Goal: Check status: Check status

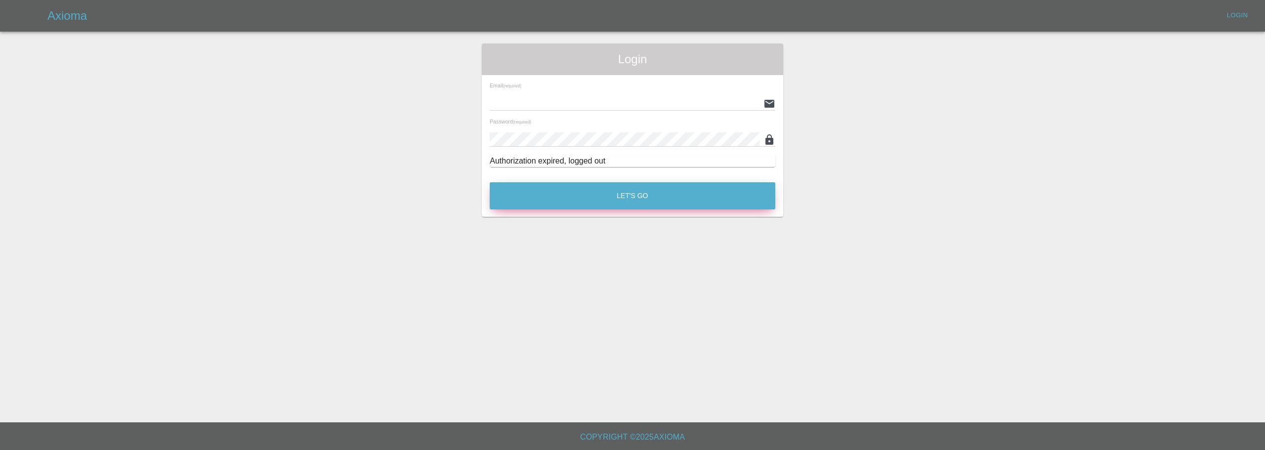
type input "[EMAIL_ADDRESS][DOMAIN_NAME]"
click at [636, 197] on button "Let's Go" at bounding box center [633, 195] width 286 height 27
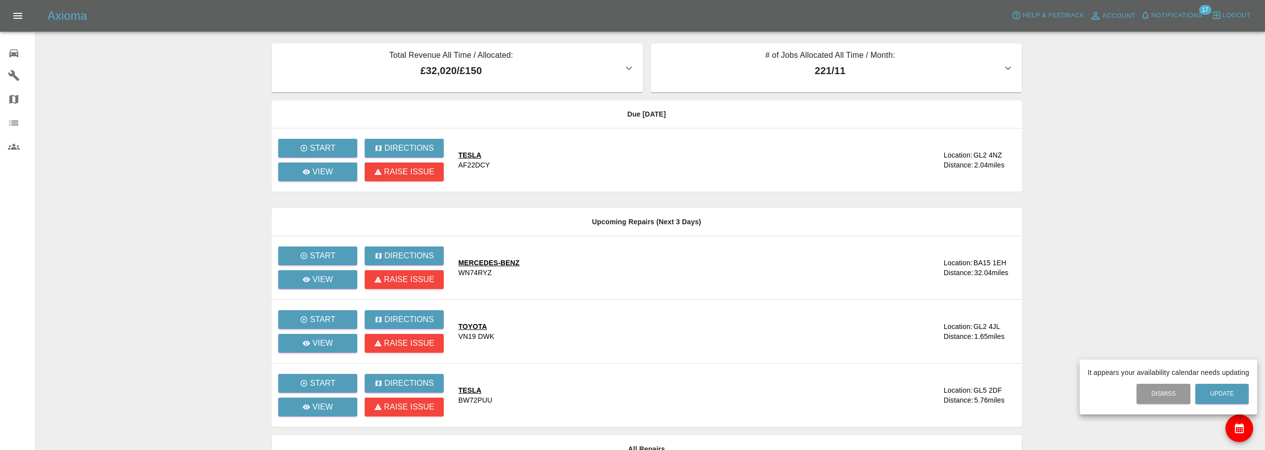
click at [12, 77] on div at bounding box center [632, 225] width 1265 height 450
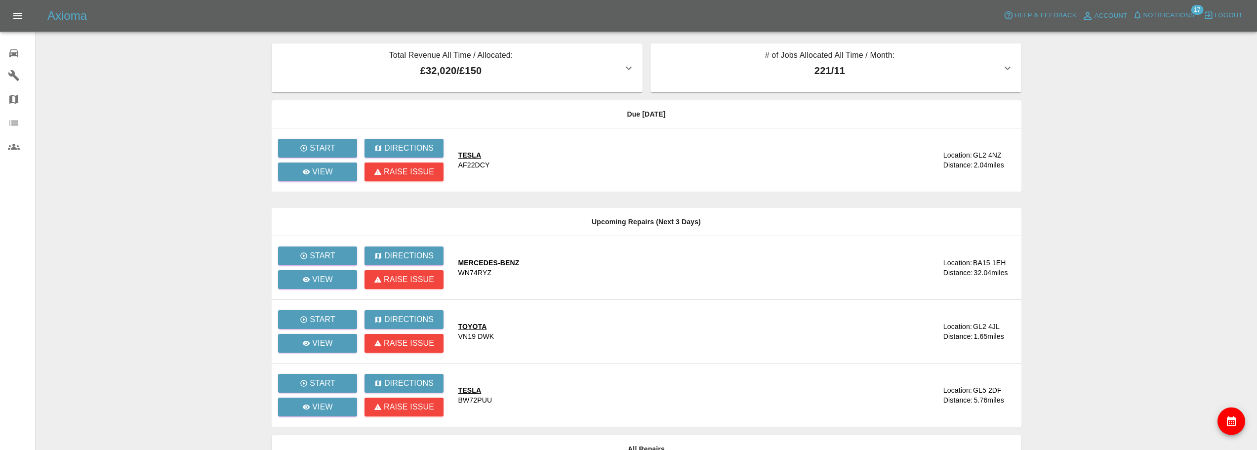
click at [15, 53] on icon at bounding box center [13, 53] width 9 height 8
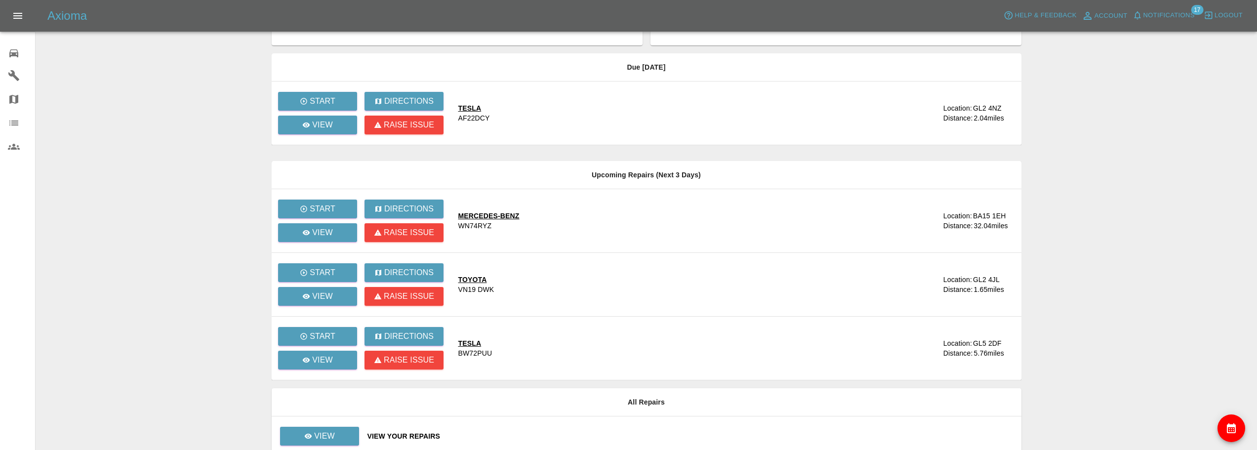
scroll to position [93, 0]
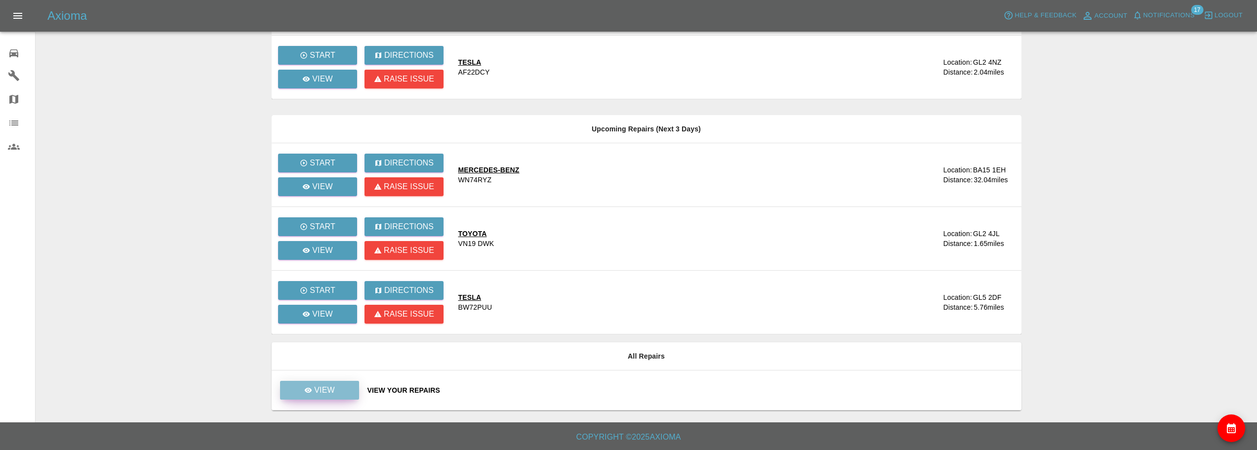
click at [349, 385] on link "View" at bounding box center [319, 390] width 79 height 19
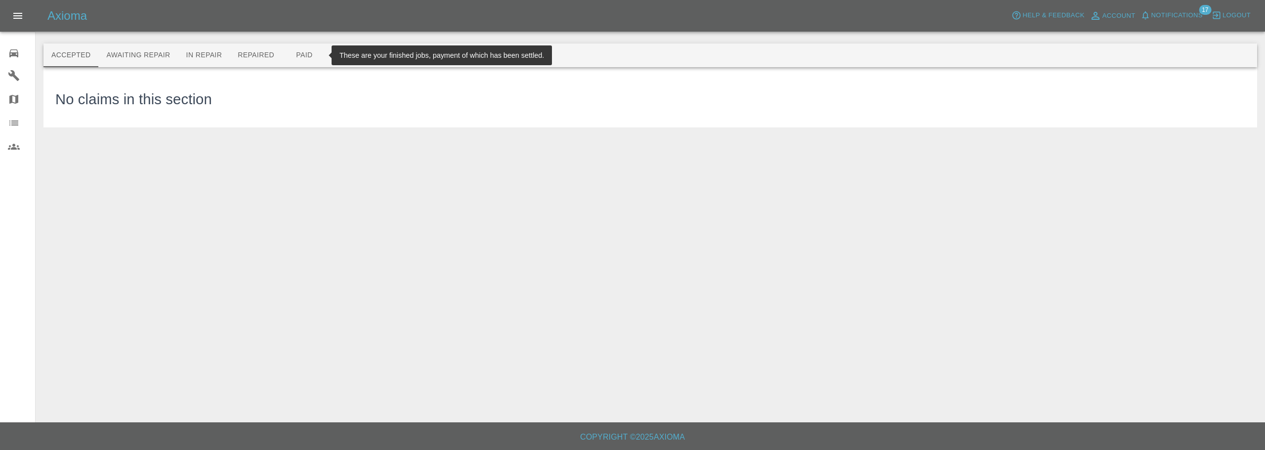
click at [306, 62] on button "Paid" at bounding box center [304, 55] width 44 height 24
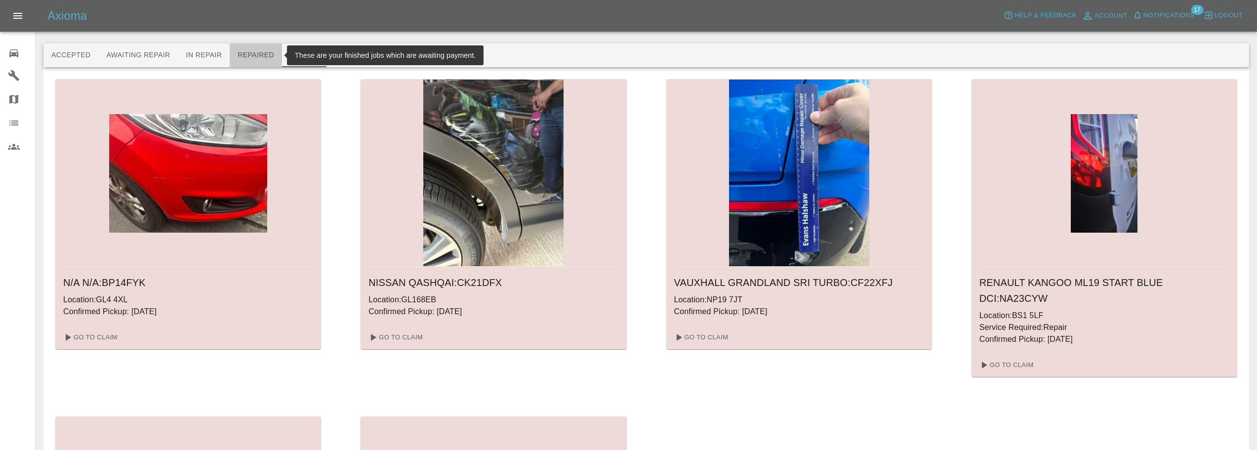
click at [241, 50] on button "Repaired" at bounding box center [256, 55] width 52 height 24
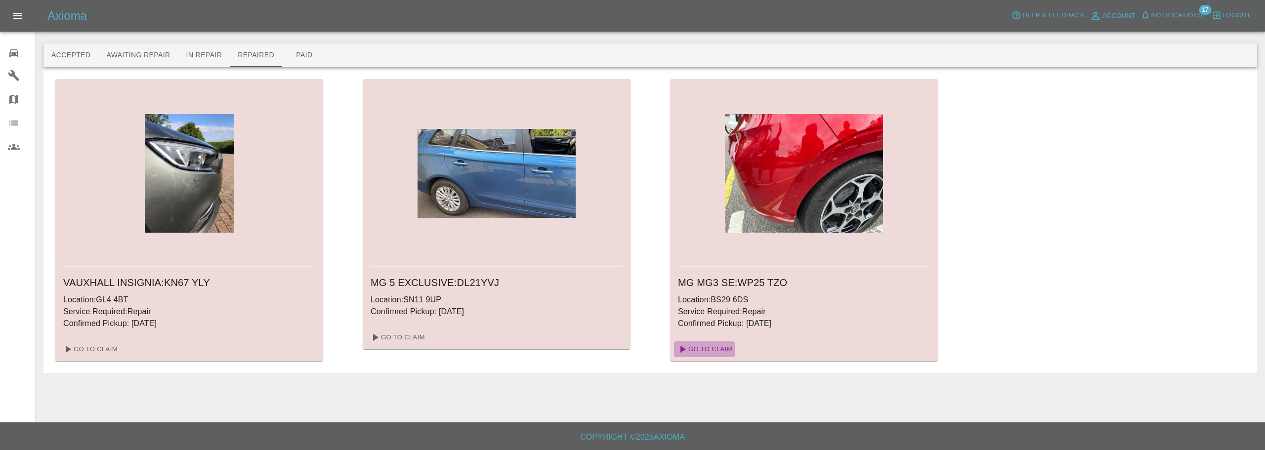
click at [718, 345] on link "Go To Claim" at bounding box center [704, 349] width 61 height 16
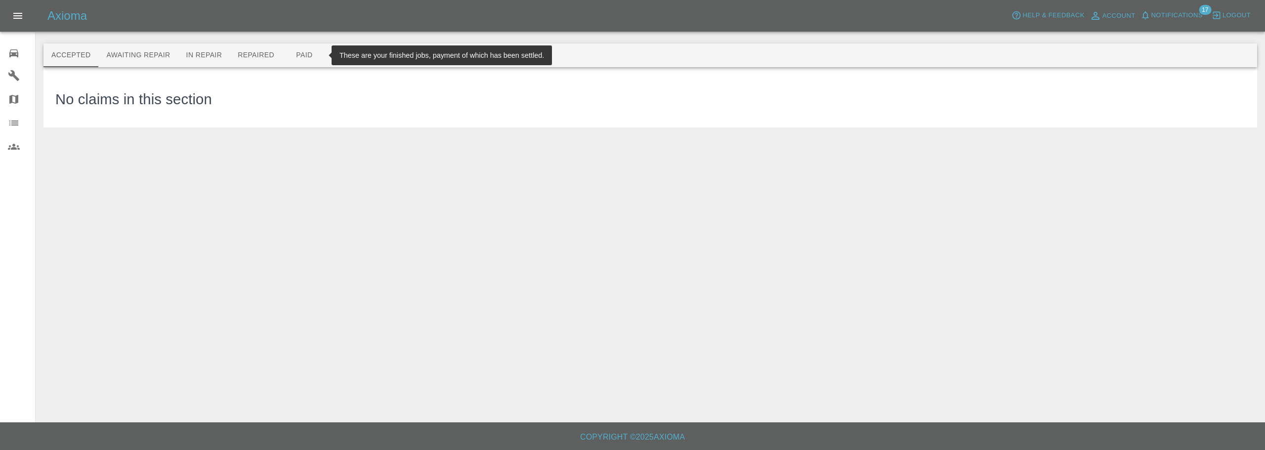
click at [308, 56] on button "Paid" at bounding box center [304, 55] width 44 height 24
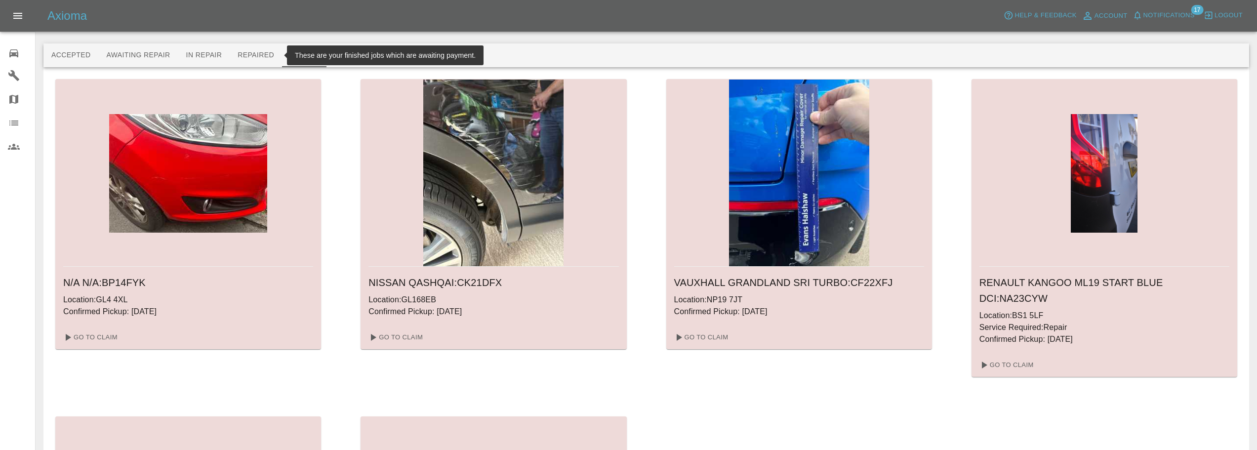
click at [267, 50] on button "Repaired" at bounding box center [256, 55] width 52 height 24
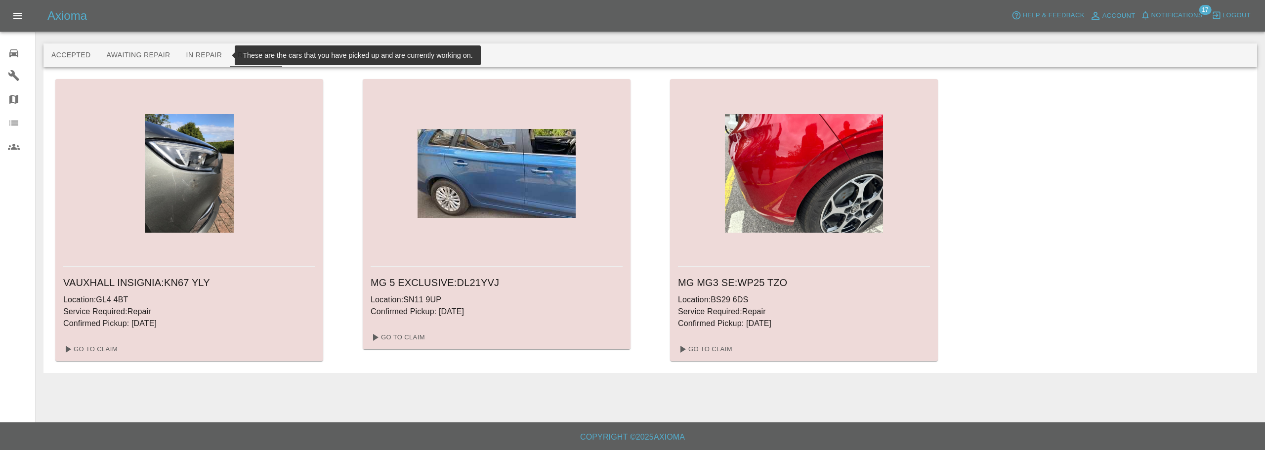
click at [215, 53] on button "In Repair" at bounding box center [204, 55] width 52 height 24
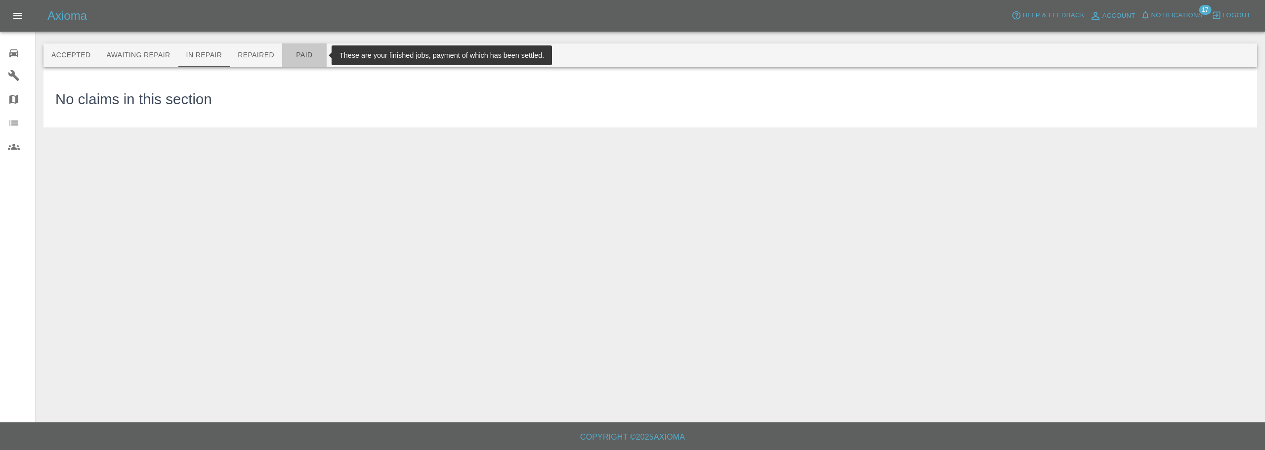
click at [306, 53] on button "Paid" at bounding box center [304, 55] width 44 height 24
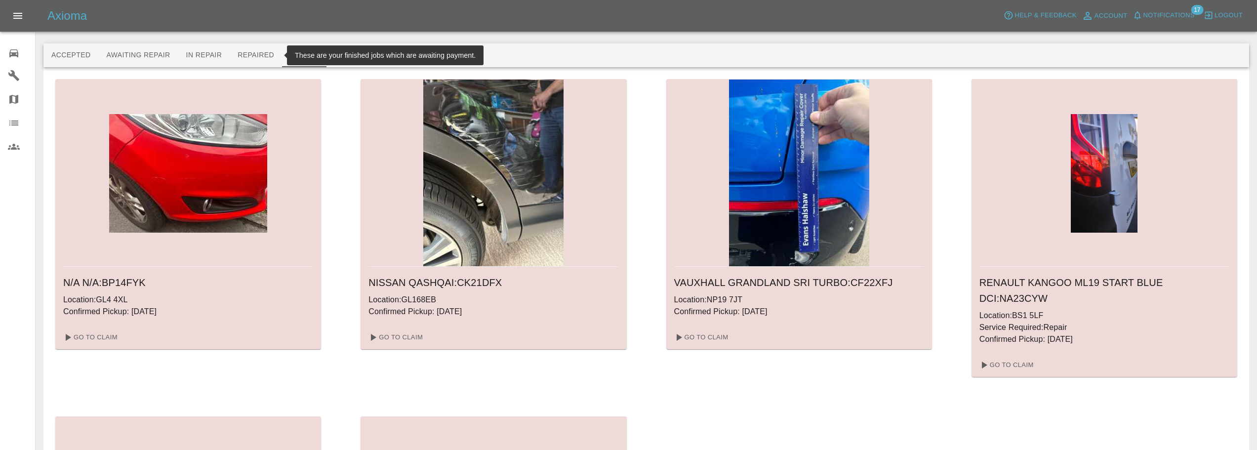
click at [248, 58] on button "Repaired" at bounding box center [256, 55] width 52 height 24
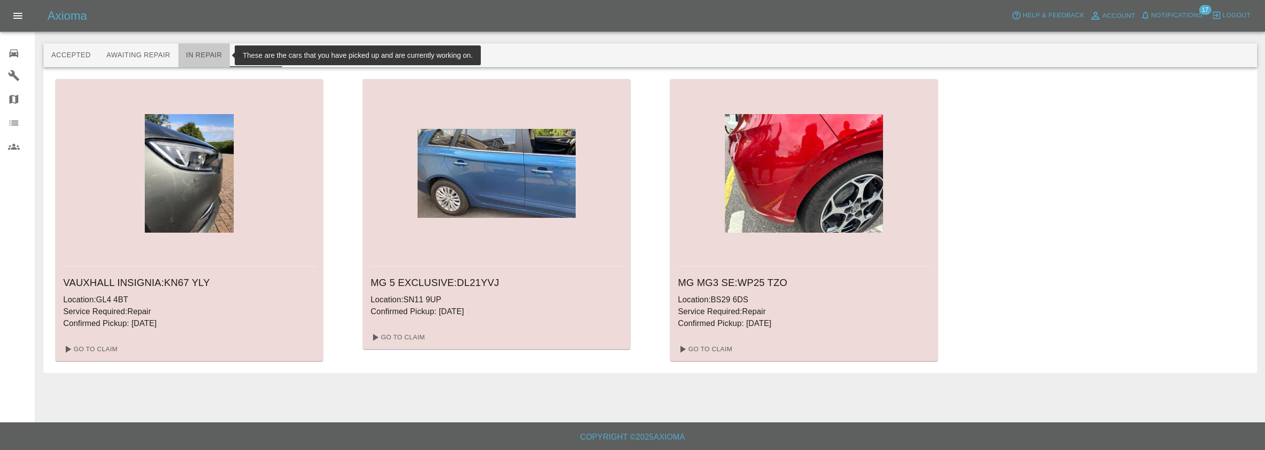
click at [196, 49] on button "In Repair" at bounding box center [204, 55] width 52 height 24
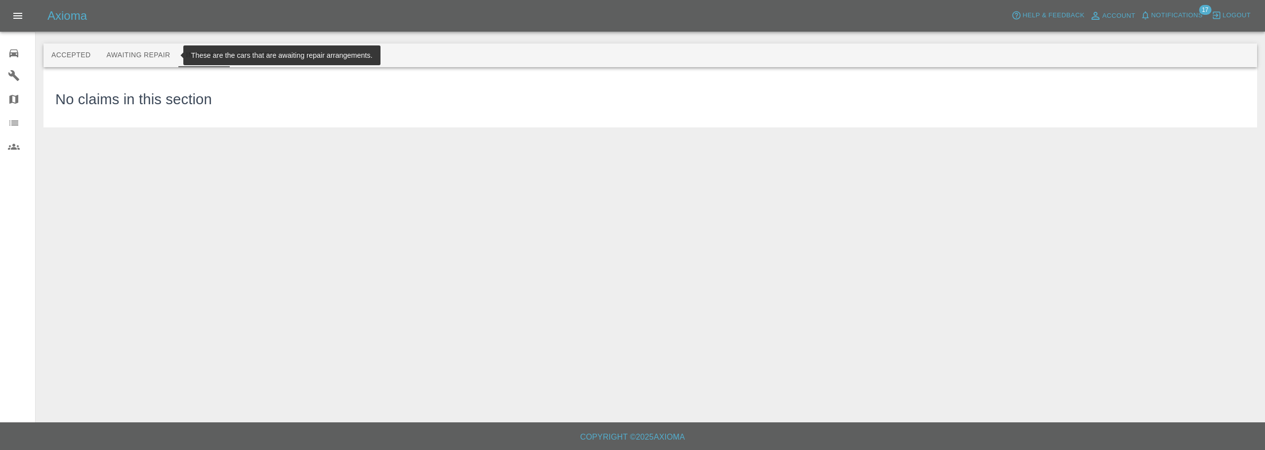
click at [145, 57] on button "Awaiting Repair" at bounding box center [138, 55] width 80 height 24
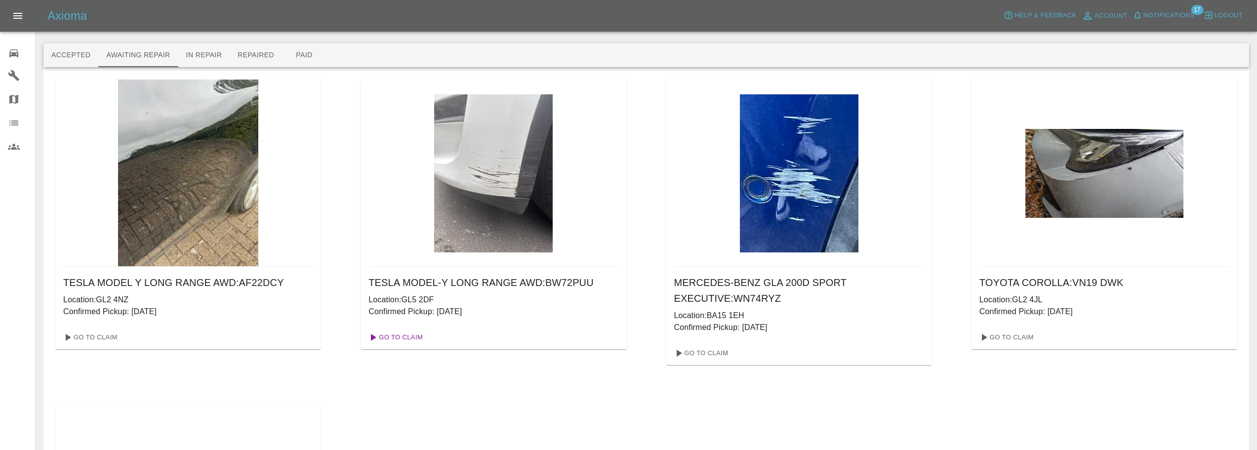
click at [396, 339] on link "Go To Claim" at bounding box center [395, 337] width 61 height 16
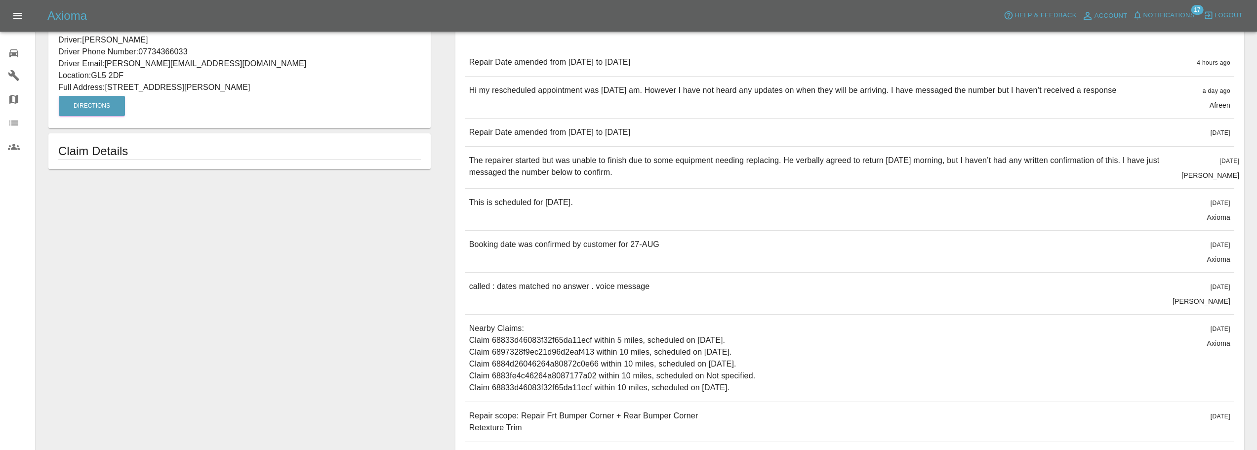
scroll to position [381, 0]
